Goal: Task Accomplishment & Management: Manage account settings

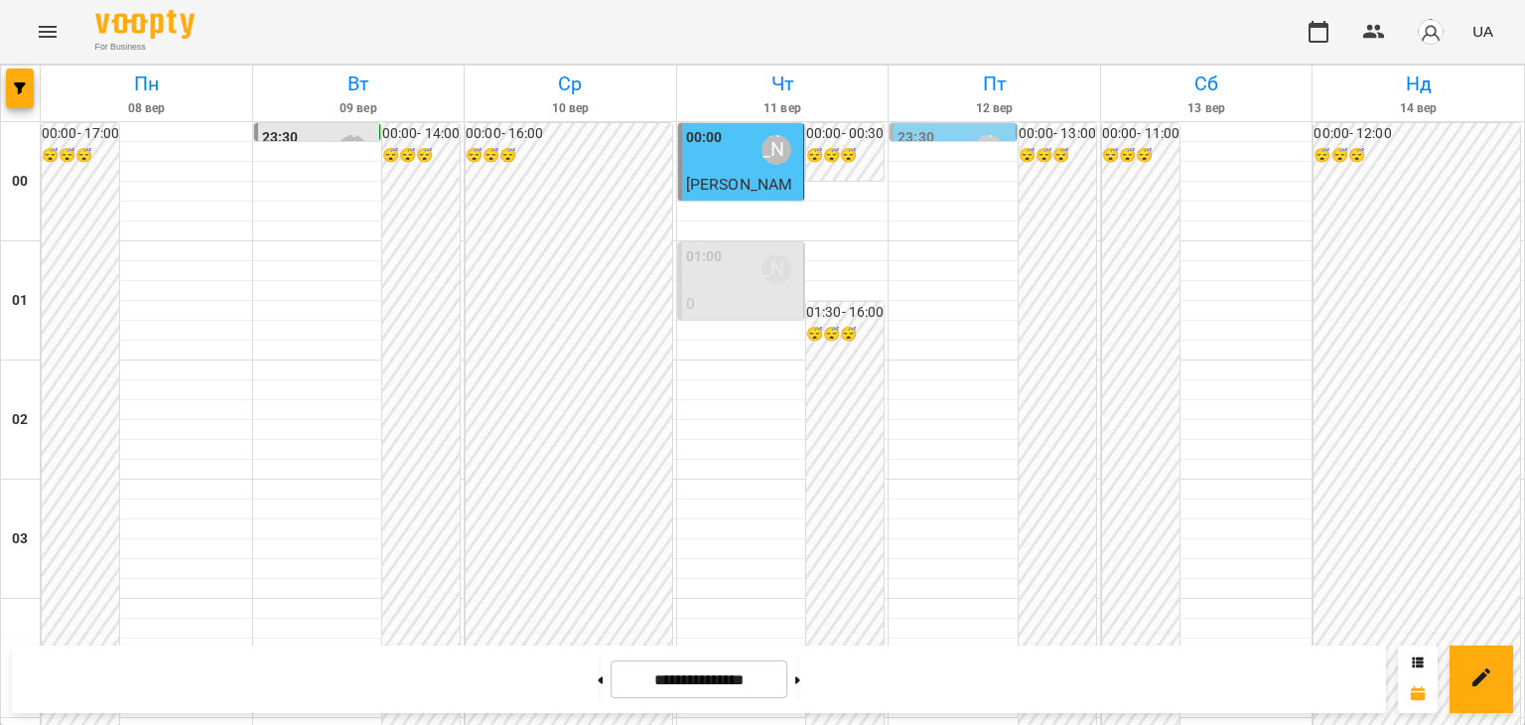
scroll to position [1092, 0]
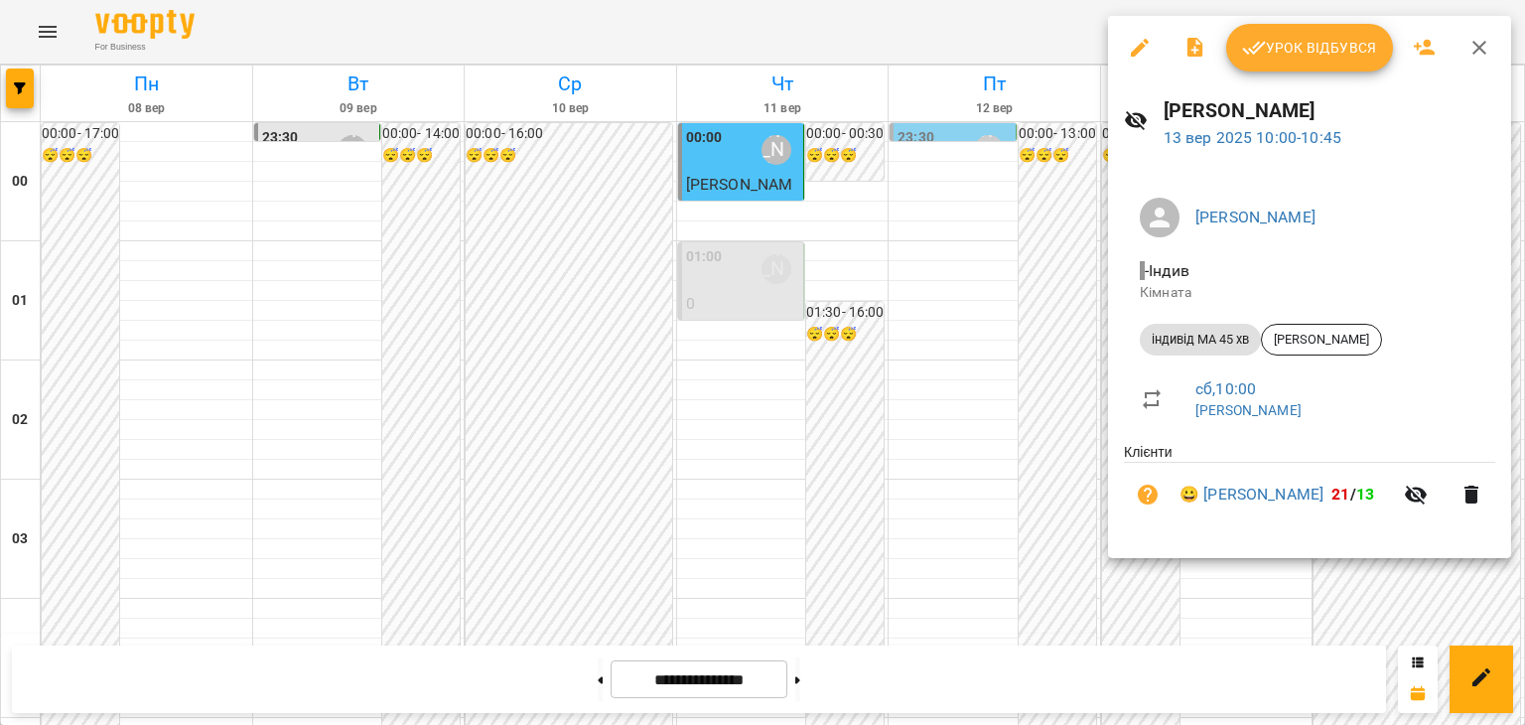
click at [953, 376] on div at bounding box center [762, 362] width 1525 height 725
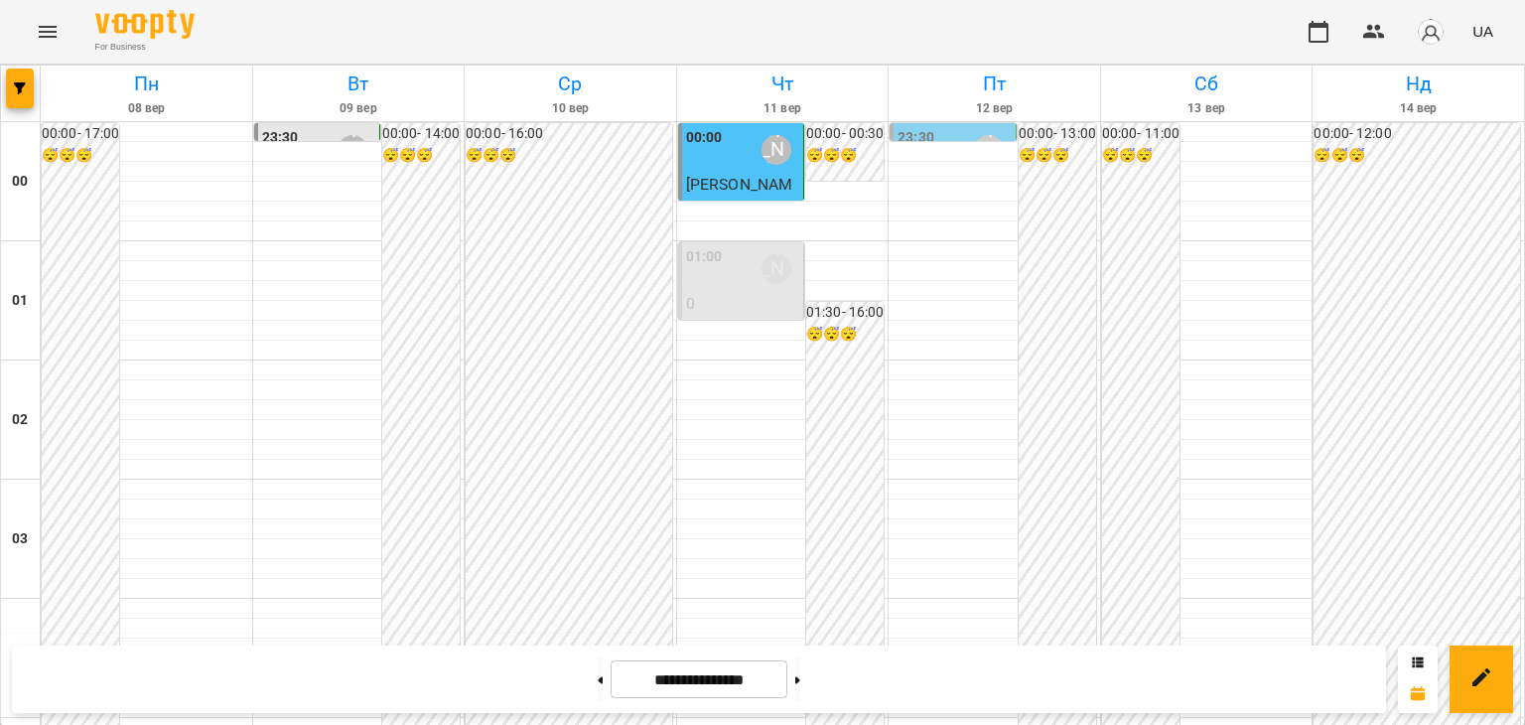
scroll to position [1192, 0]
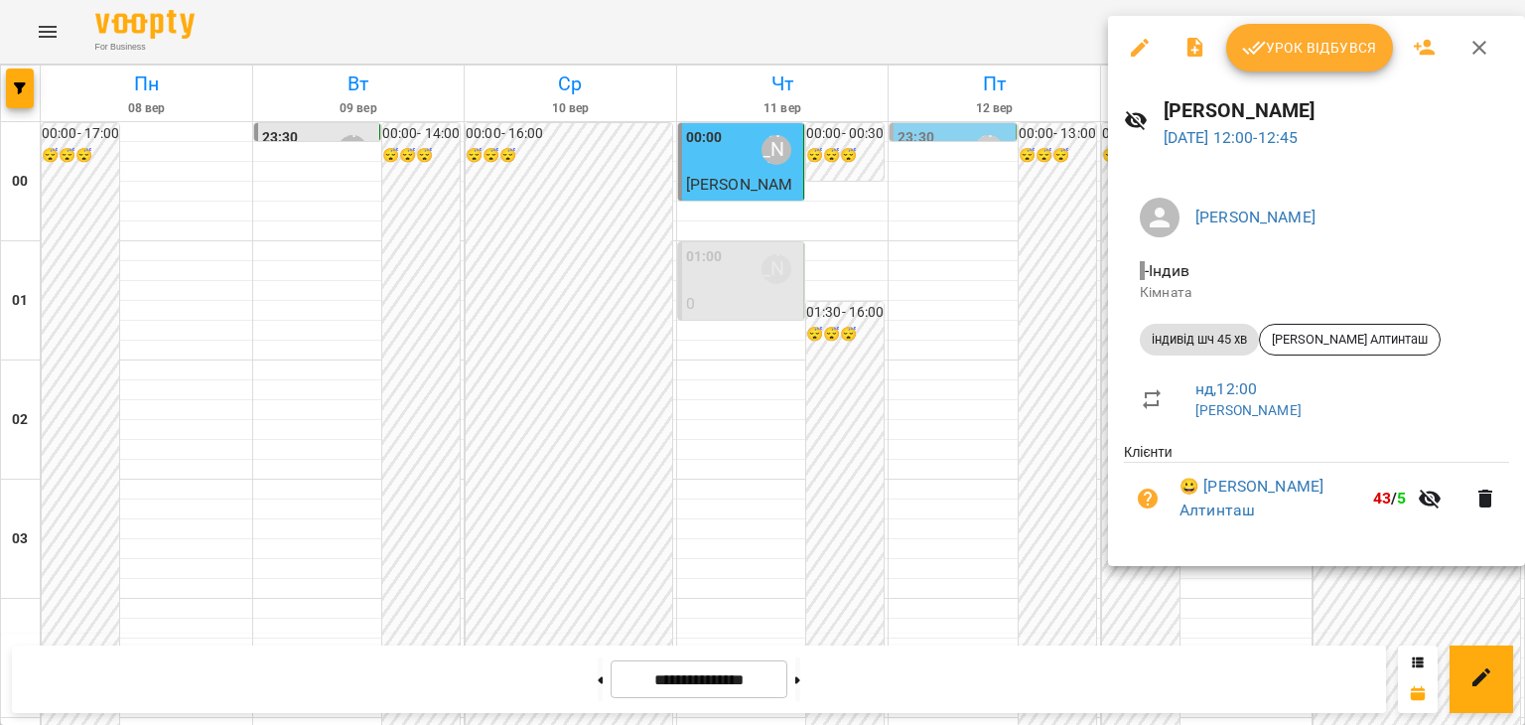
click at [1331, 47] on span "Урок відбувся" at bounding box center [1309, 48] width 135 height 24
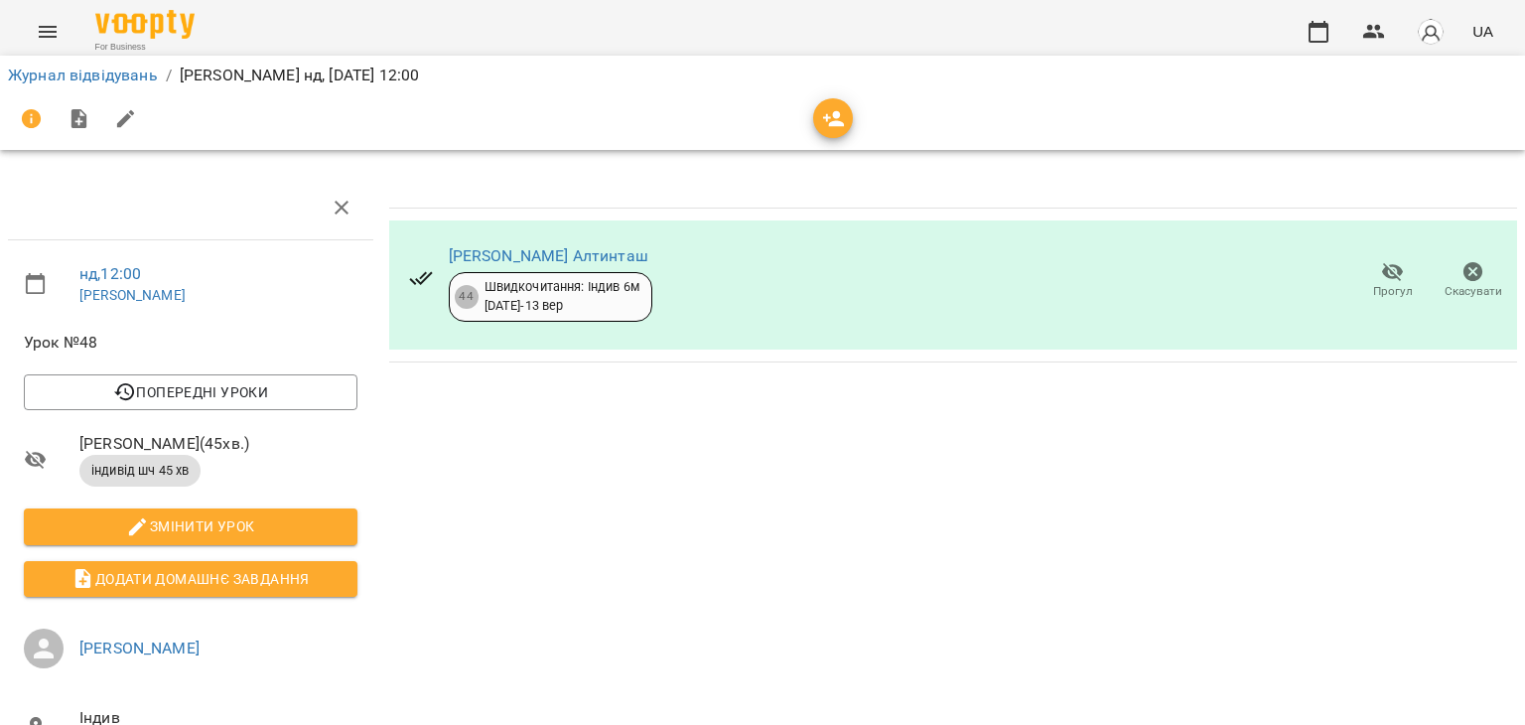
click at [1464, 271] on icon "button" at bounding box center [1474, 272] width 20 height 20
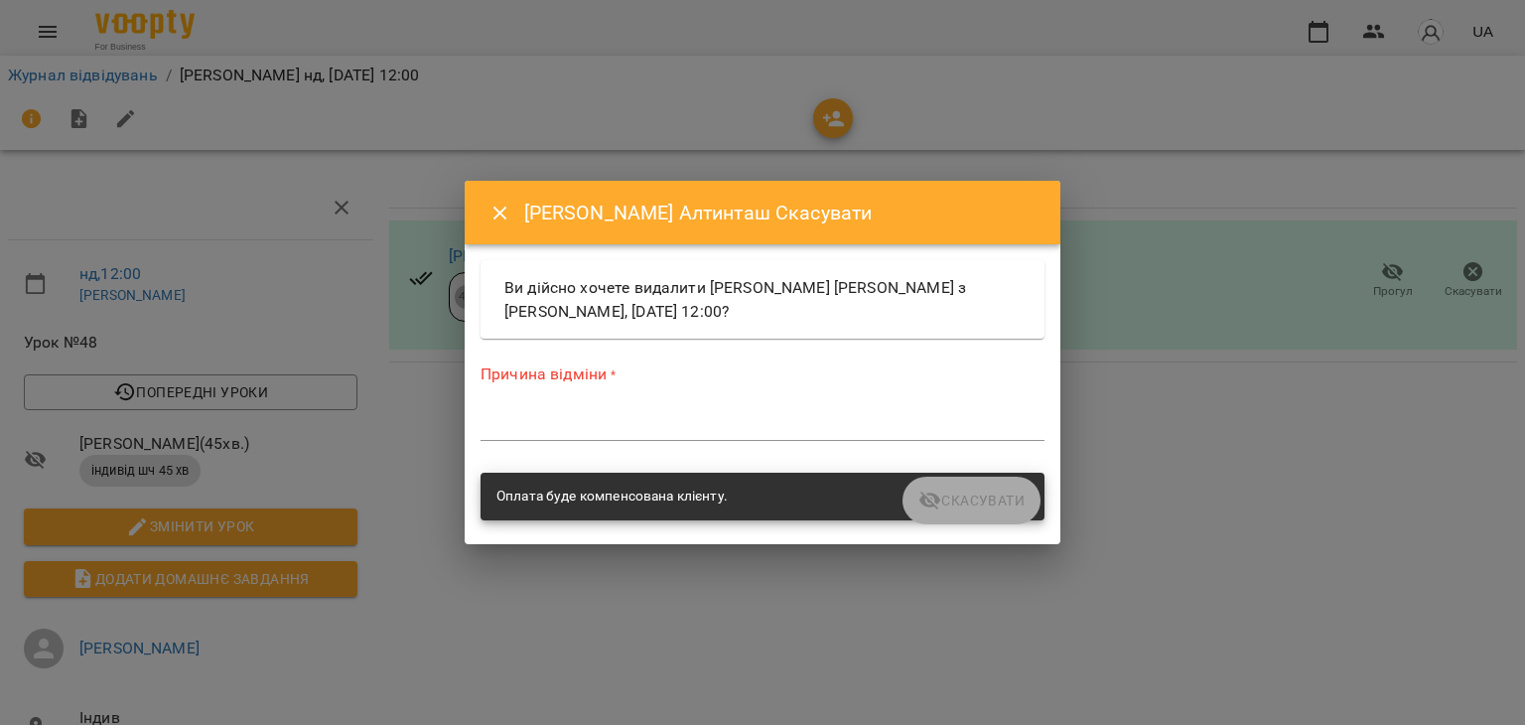
click at [585, 424] on textarea at bounding box center [763, 424] width 564 height 19
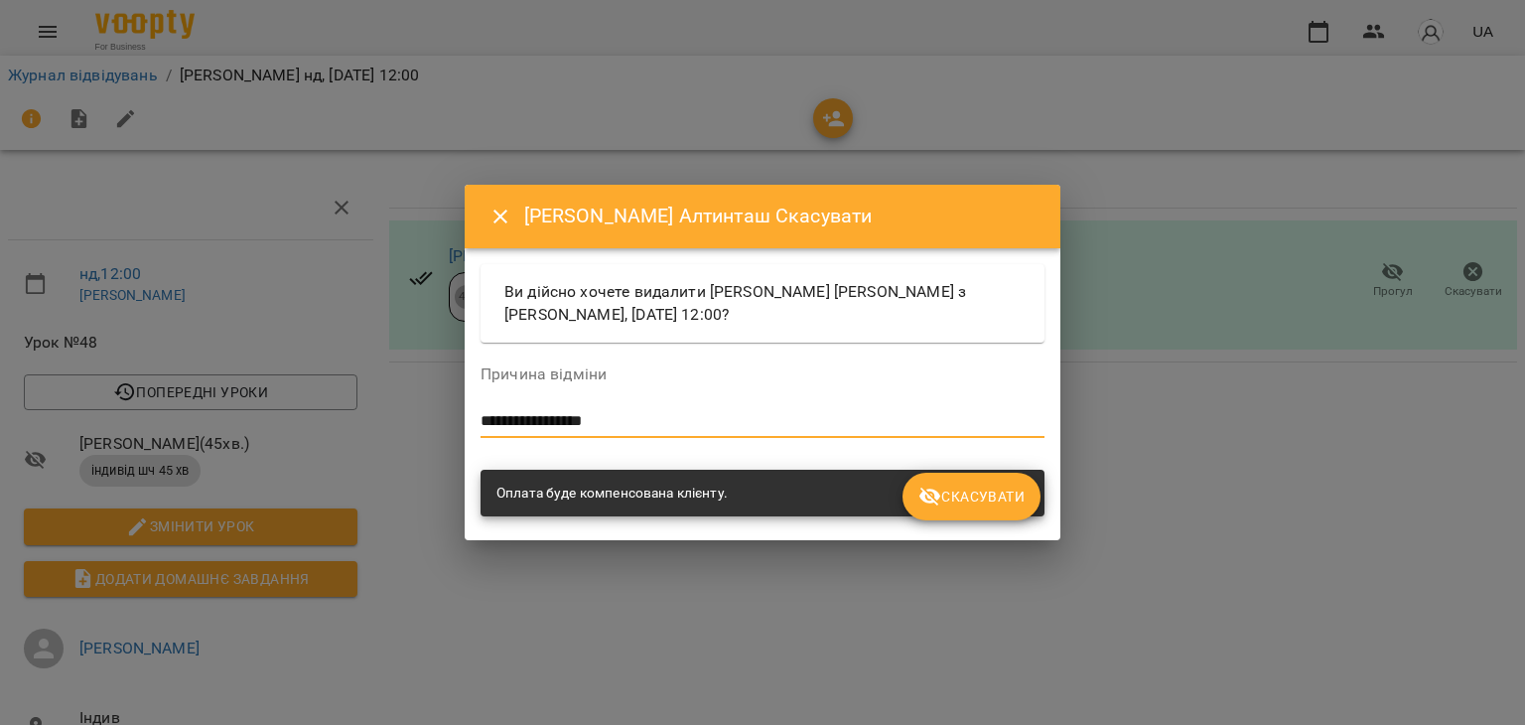
type textarea "**********"
click at [987, 493] on span "Скасувати" at bounding box center [971, 497] width 106 height 24
